Goal: Find specific fact: Find specific fact

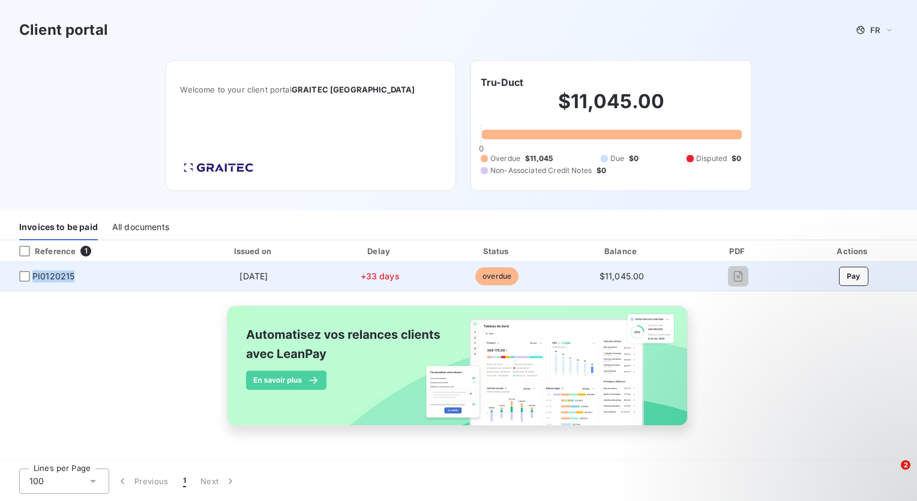
drag, startPoint x: 72, startPoint y: 276, endPoint x: 34, endPoint y: 278, distance: 38.5
click at [34, 278] on span "PI0120215" at bounding box center [93, 276] width 166 height 12
drag, startPoint x: 34, startPoint y: 278, endPoint x: 54, endPoint y: 275, distance: 20.6
copy span "PI0120215"
click at [25, 283] on td "PI0120215" at bounding box center [92, 276] width 185 height 29
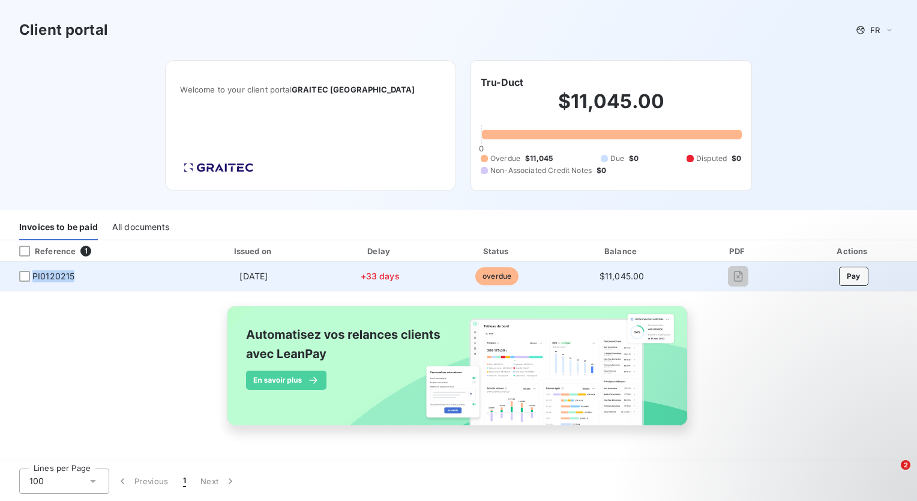
drag, startPoint x: 80, startPoint y: 278, endPoint x: 34, endPoint y: 271, distance: 47.4
click at [34, 271] on span "PI0120215" at bounding box center [93, 276] width 166 height 12
drag, startPoint x: 34, startPoint y: 271, endPoint x: 42, endPoint y: 277, distance: 10.7
copy span "PI0120215"
